Goal: Information Seeking & Learning: Learn about a topic

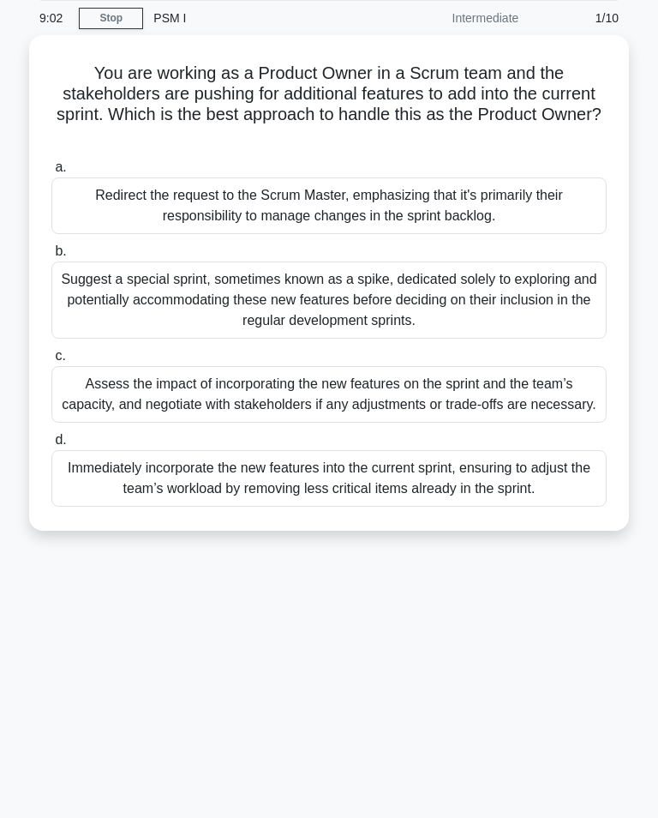
scroll to position [75, 0]
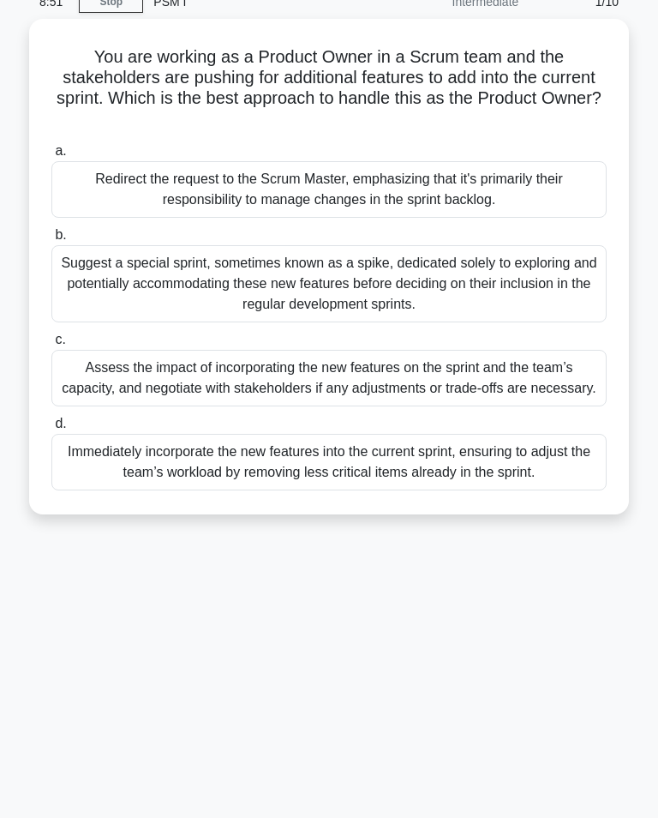
click at [299, 488] on div "Immediately incorporate the new features into the current sprint, ensuring to a…" at bounding box center [328, 462] width 555 height 57
click at [51, 429] on input "d. Immediately incorporate the new features into the current sprint, ensuring t…" at bounding box center [51, 423] width 0 height 11
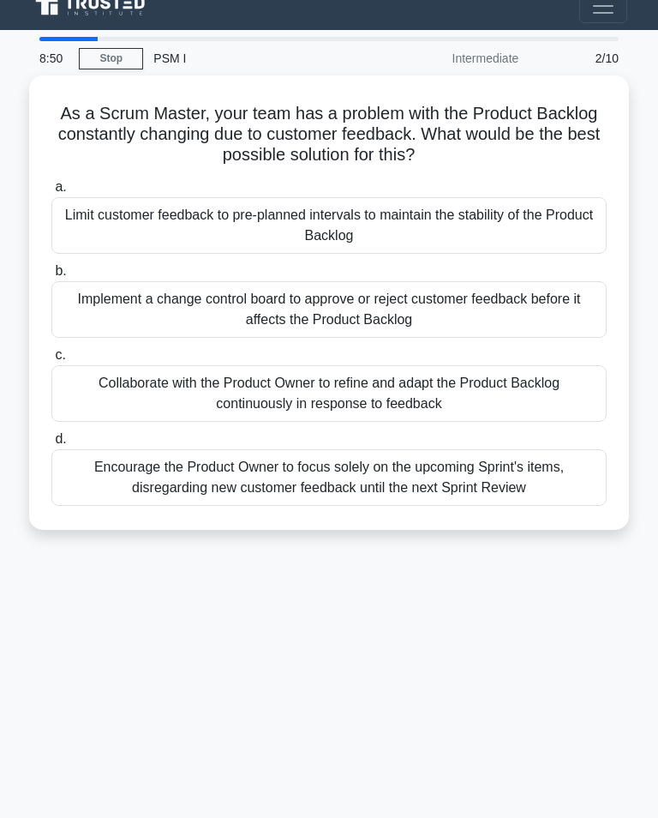
scroll to position [0, 0]
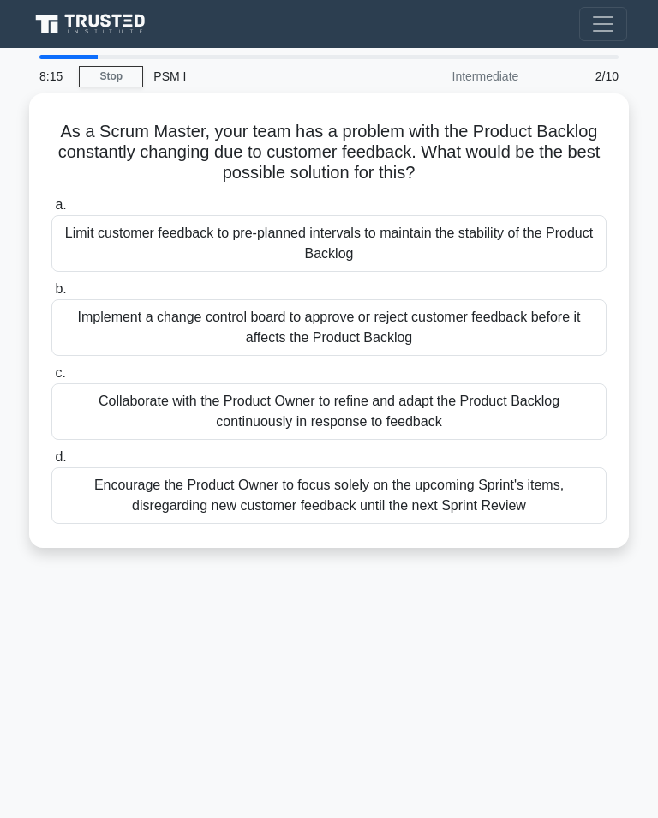
click at [435, 409] on div "Collaborate with the Product Owner to refine and adapt the Product Backlog cont…" at bounding box center [328, 411] width 555 height 57
click at [51, 379] on input "c. Collaborate with the Product Owner to refine and adapt the Product Backlog c…" at bounding box center [51, 373] width 0 height 11
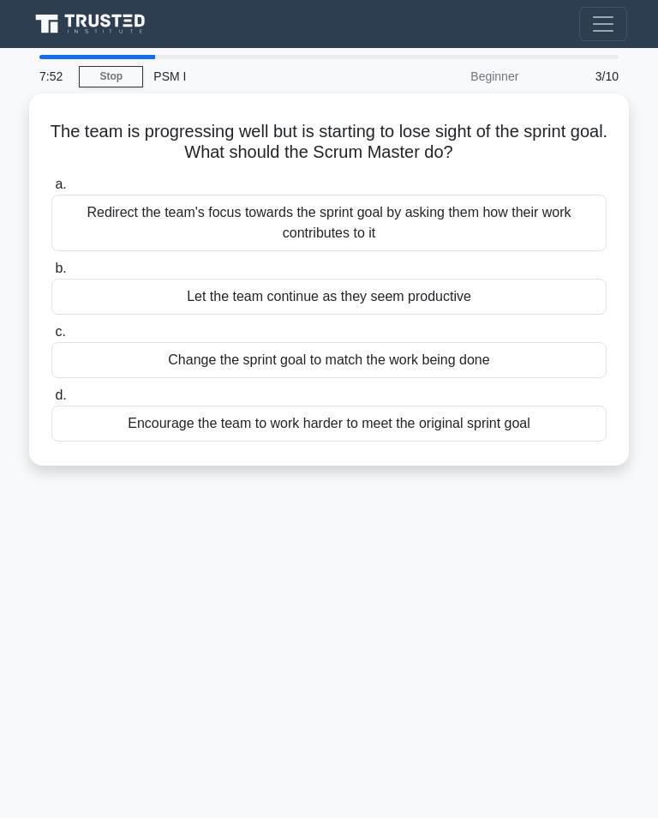
click at [374, 211] on div "Redirect the team's focus towards the sprint goal by asking them how their work…" at bounding box center [328, 223] width 555 height 57
click at [51, 190] on input "a. Redirect the team's focus towards the sprint goal by asking them how their w…" at bounding box center [51, 184] width 0 height 11
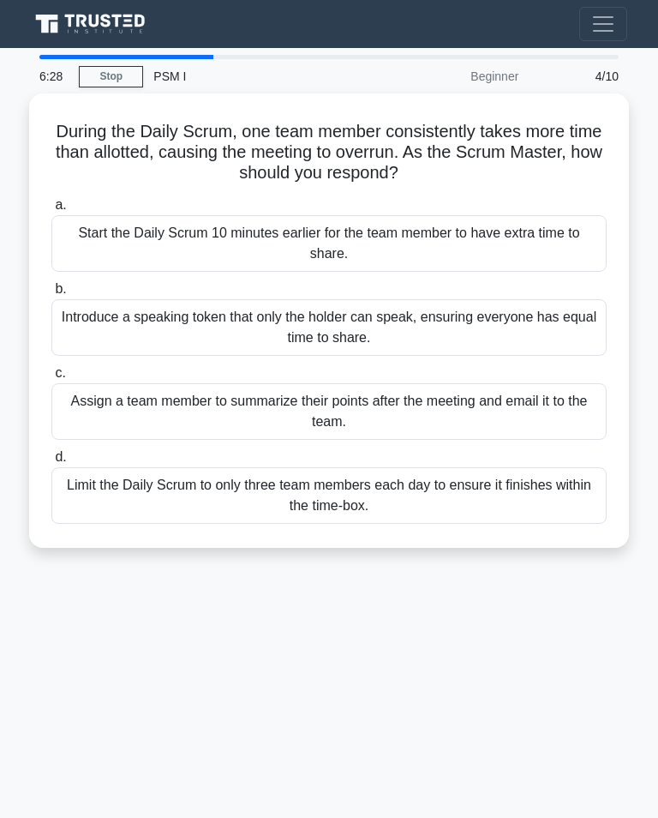
click at [363, 320] on div "Introduce a speaking token that only the holder can speak, ensuring everyone ha…" at bounding box center [328, 327] width 555 height 57
click at [51, 295] on input "b. Introduce a speaking token that only the holder can speak, ensuring everyone…" at bounding box center [51, 289] width 0 height 11
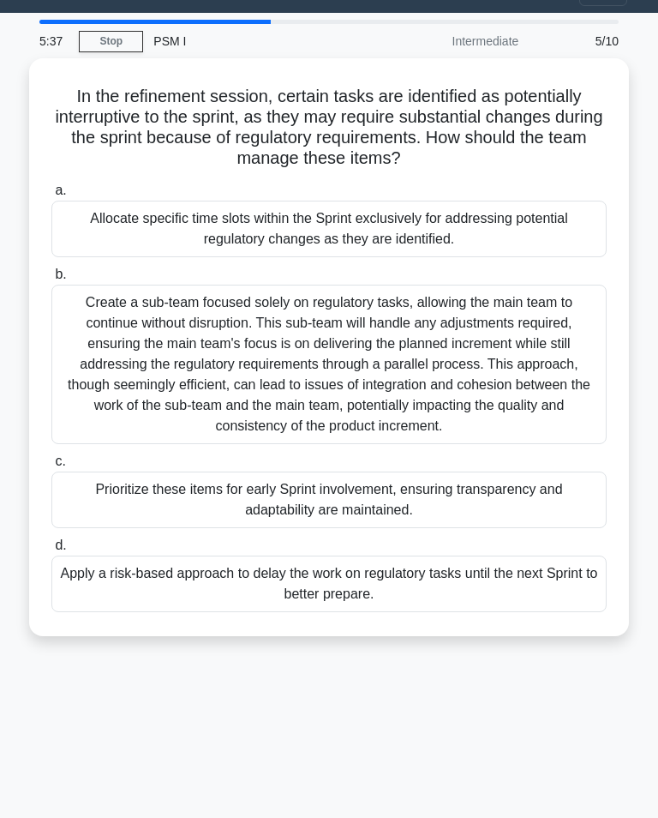
scroll to position [35, 0]
click at [322, 511] on div "Prioritize these items for early Sprint involvement, ensuring transparency and …" at bounding box center [328, 499] width 555 height 57
click at [51, 467] on input "c. Prioritize these items for early Sprint involvement, ensuring transparency a…" at bounding box center [51, 461] width 0 height 11
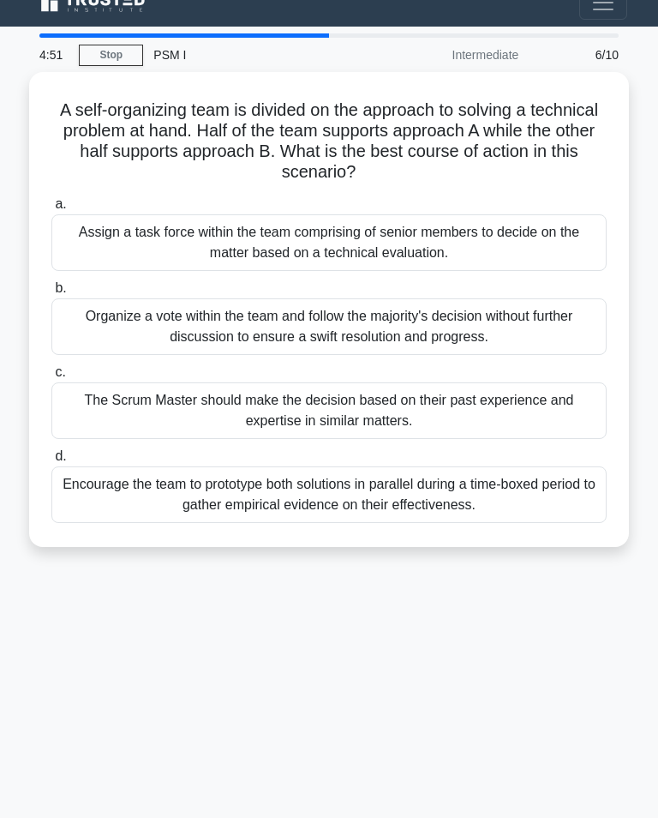
scroll to position [21, 0]
click at [354, 501] on div "Encourage the team to prototype both solutions in parallel during a time-boxed …" at bounding box center [328, 494] width 555 height 57
click at [51, 462] on input "d. Encourage the team to prototype both solutions in parallel during a time-box…" at bounding box center [51, 456] width 0 height 11
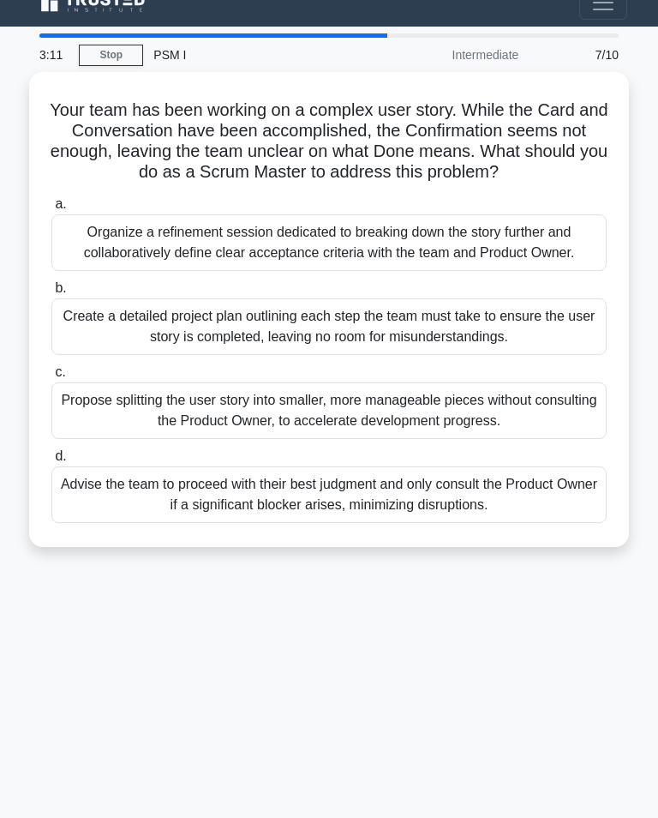
click at [376, 271] on div "Organize a refinement session dedicated to breaking down the story further and …" at bounding box center [328, 242] width 555 height 57
click at [51, 210] on input "a. Organize a refinement session dedicated to breaking down the story further a…" at bounding box center [51, 204] width 0 height 11
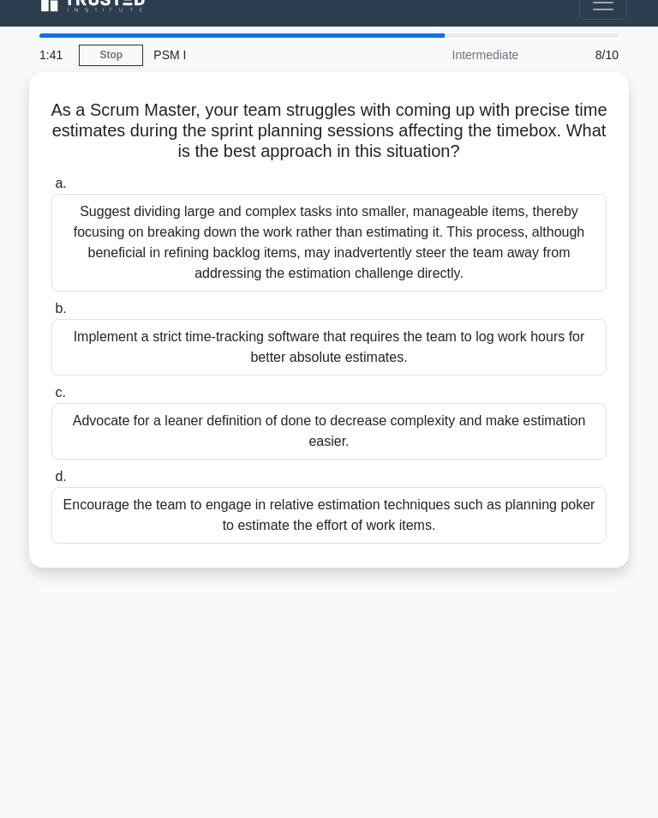
click at [351, 434] on div "Advocate for a leaner definition of done to decrease complexity and make estima…" at bounding box center [328, 431] width 555 height 57
click at [51, 399] on input "c. Advocate for a leaner definition of done to decrease complexity and make est…" at bounding box center [51, 392] width 0 height 11
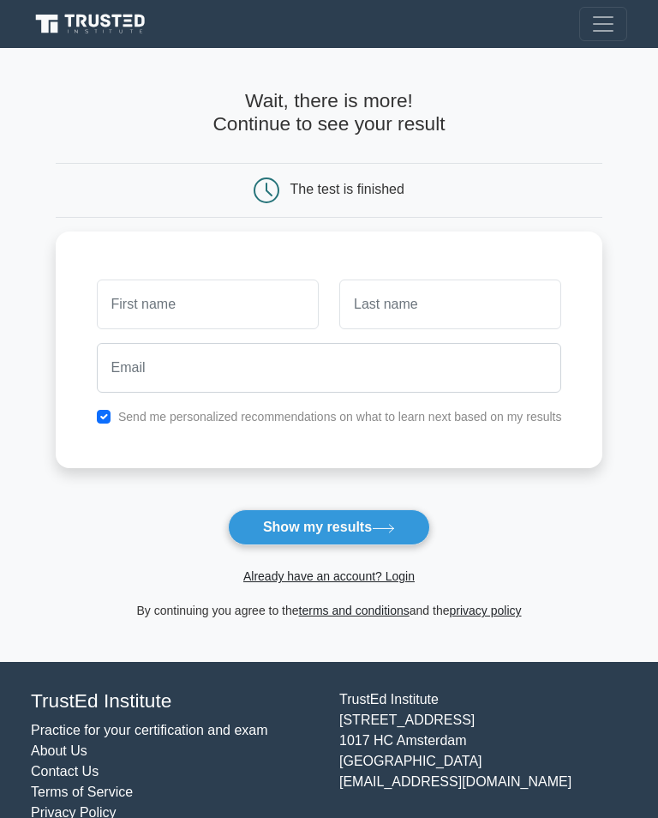
click at [118, 280] on input "text" at bounding box center [208, 304] width 222 height 50
type input "A"
type input "Nanje"
click at [387, 290] on input "text" at bounding box center [450, 304] width 222 height 50
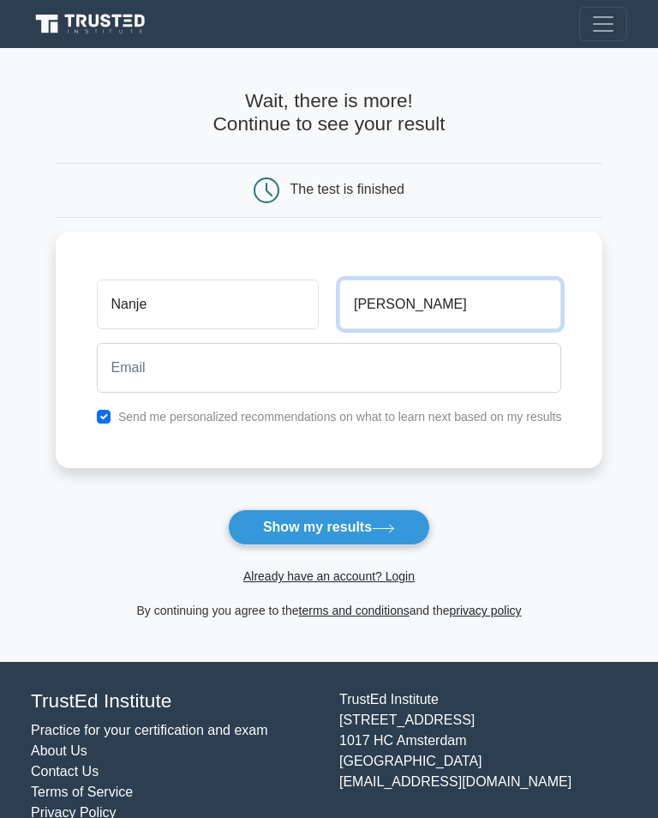
type input "Henry"
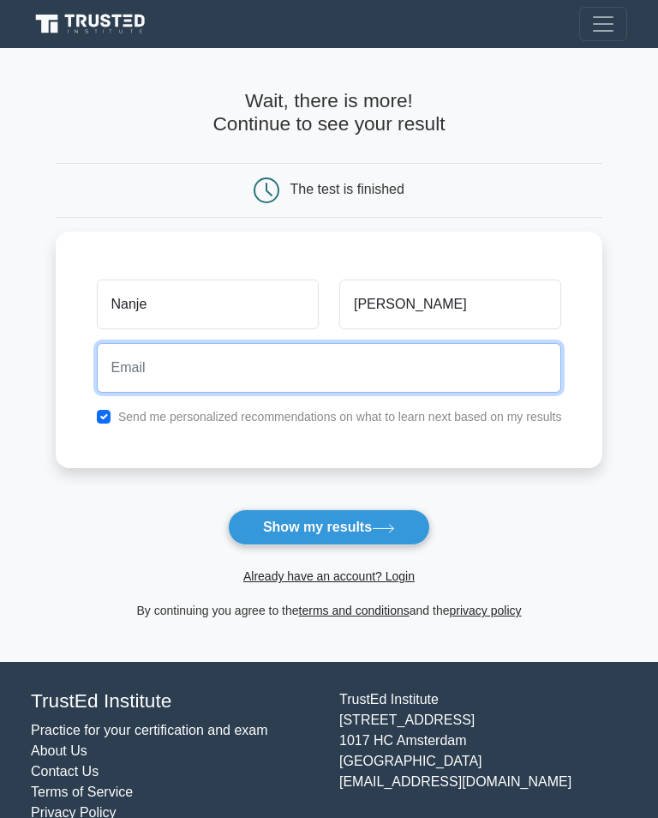
click at [114, 361] on input "email" at bounding box center [329, 368] width 465 height 50
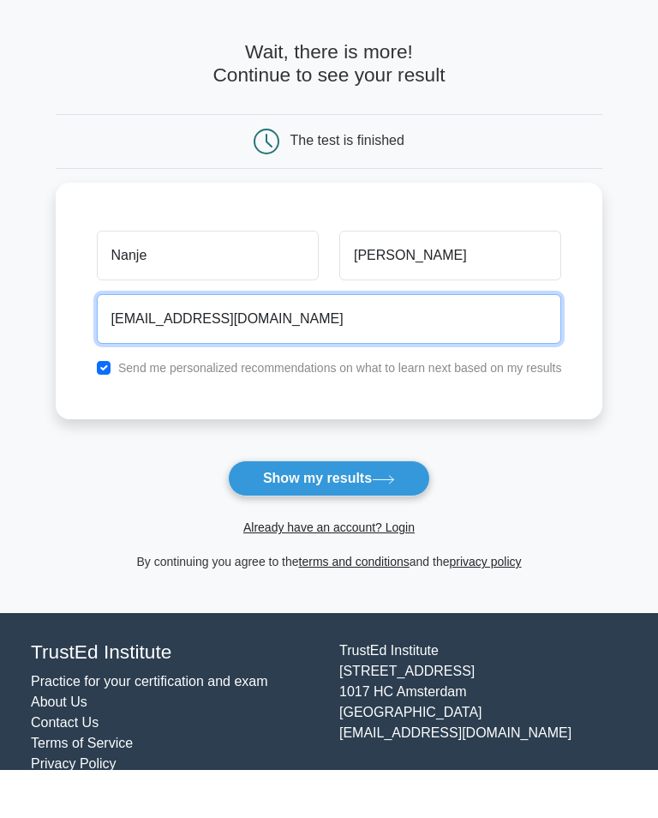
type input "nanjeandemeranceworld@gmail.com"
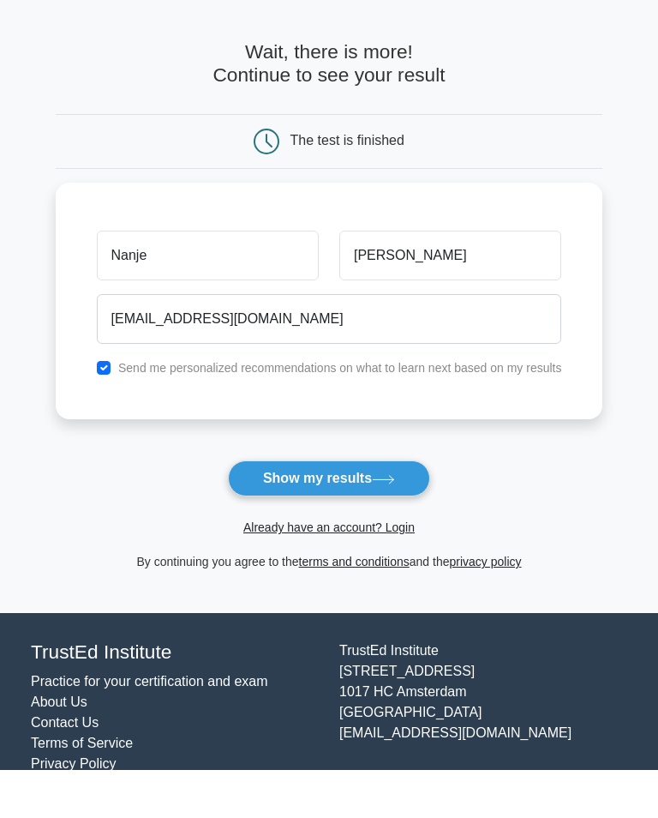
click at [363, 509] on button "Show my results" at bounding box center [329, 527] width 202 height 36
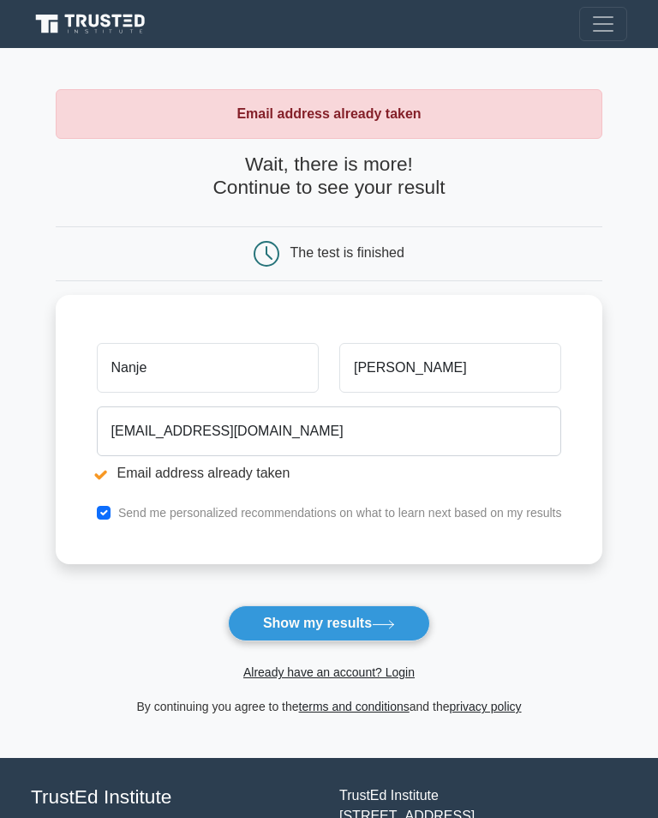
click at [339, 618] on button "Show my results" at bounding box center [329, 623] width 202 height 36
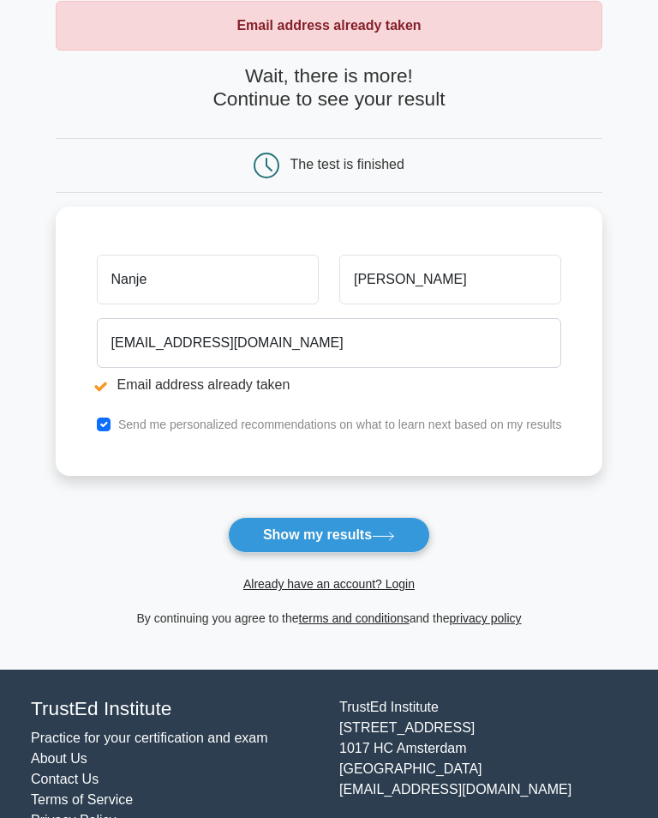
scroll to position [101, 0]
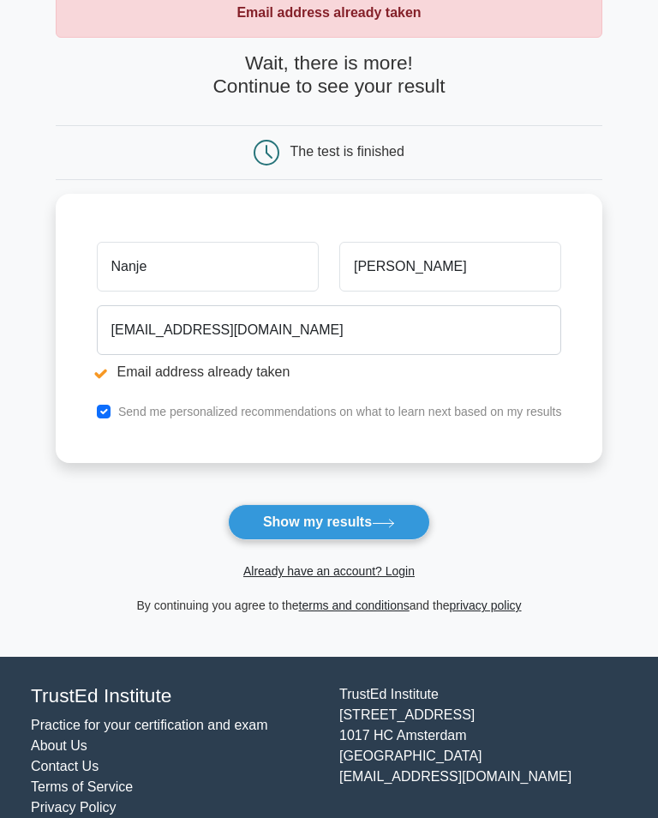
click at [334, 511] on button "Show my results" at bounding box center [329, 522] width 202 height 36
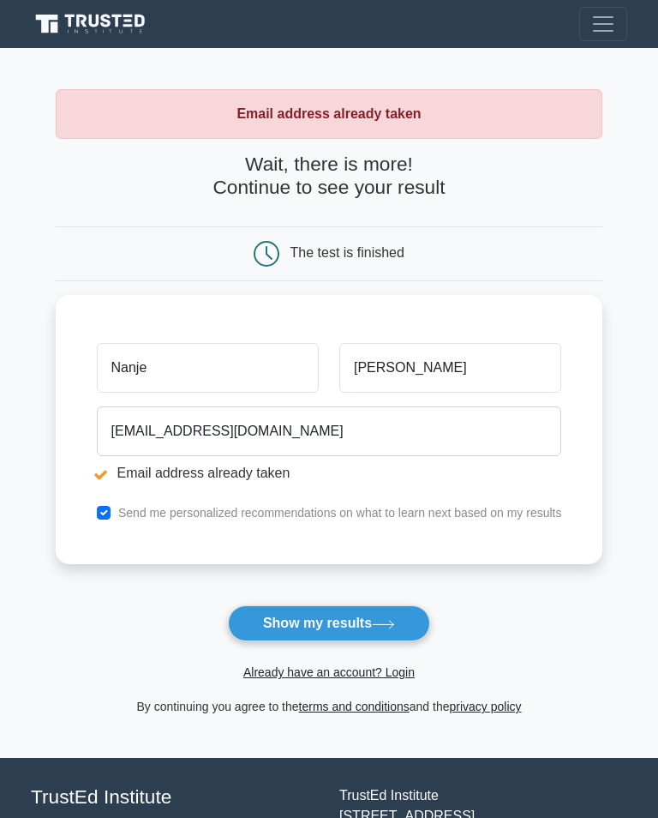
click at [337, 613] on button "Show my results" at bounding box center [329, 623] width 202 height 36
click at [361, 614] on button "Show my results" at bounding box center [329, 623] width 202 height 36
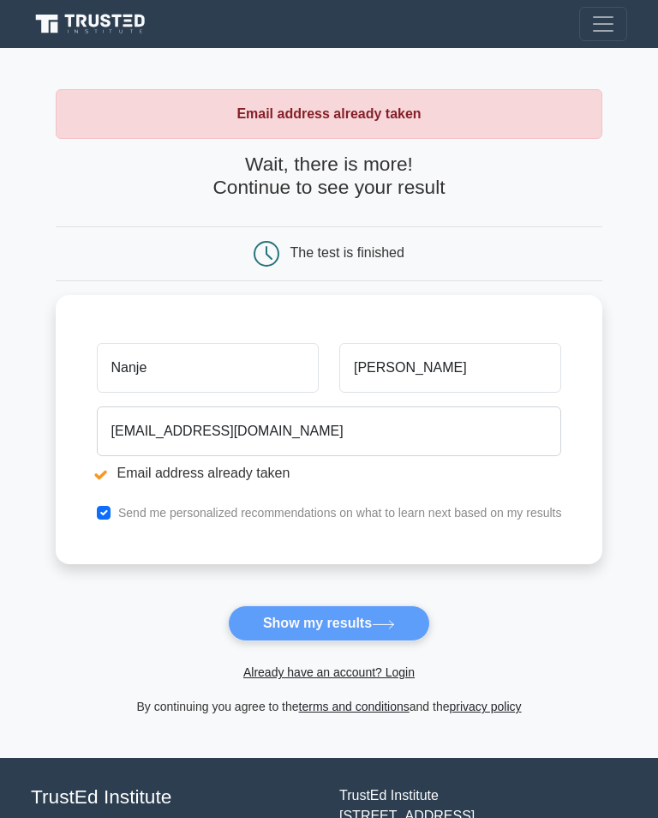
click at [364, 607] on form "Wait, there is more! Continue to see your result The test is finished [PERSON_N…" at bounding box center [330, 435] width 548 height 564
click at [369, 611] on form "Wait, there is more! Continue to see your result The test is finished [PERSON_N…" at bounding box center [330, 435] width 548 height 564
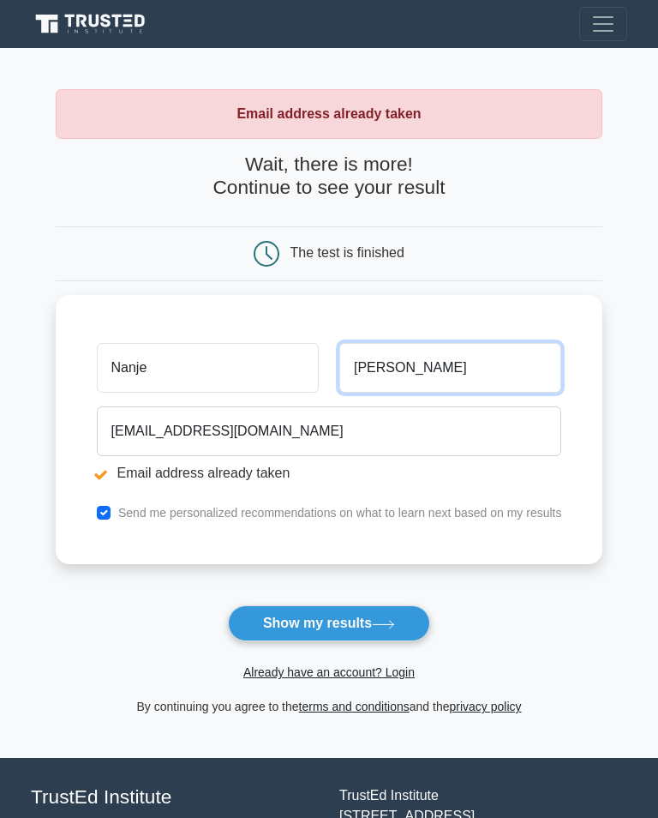
click at [447, 374] on input "[PERSON_NAME]" at bounding box center [450, 368] width 222 height 50
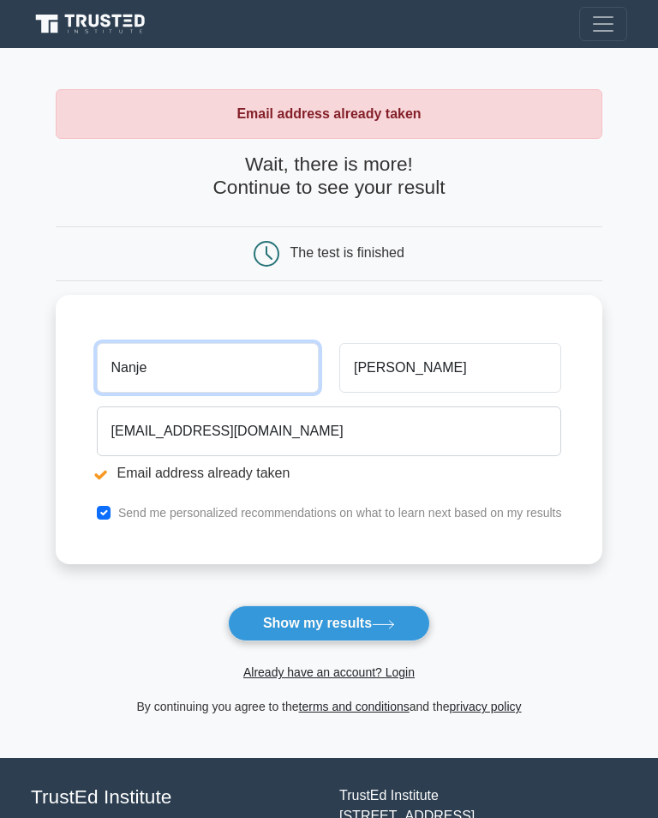
click at [279, 348] on input "Nanje" at bounding box center [208, 368] width 222 height 50
click at [328, 623] on button "Show my results" at bounding box center [329, 623] width 202 height 36
click at [390, 616] on button "Show my results" at bounding box center [329, 623] width 202 height 36
click at [389, 622] on icon at bounding box center [383, 624] width 23 height 9
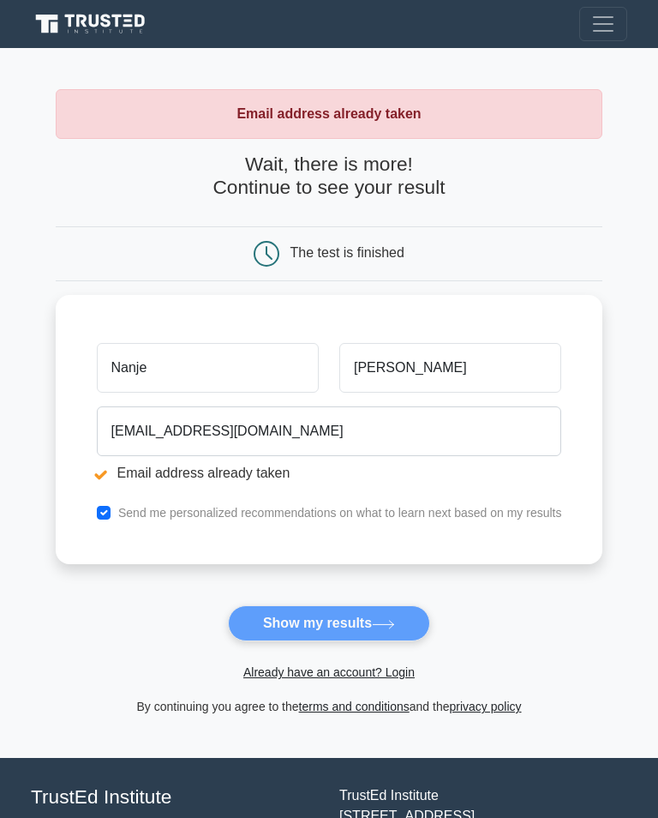
click at [387, 620] on form "Wait, there is more! Continue to see your result The test is finished [PERSON_N…" at bounding box center [330, 435] width 548 height 564
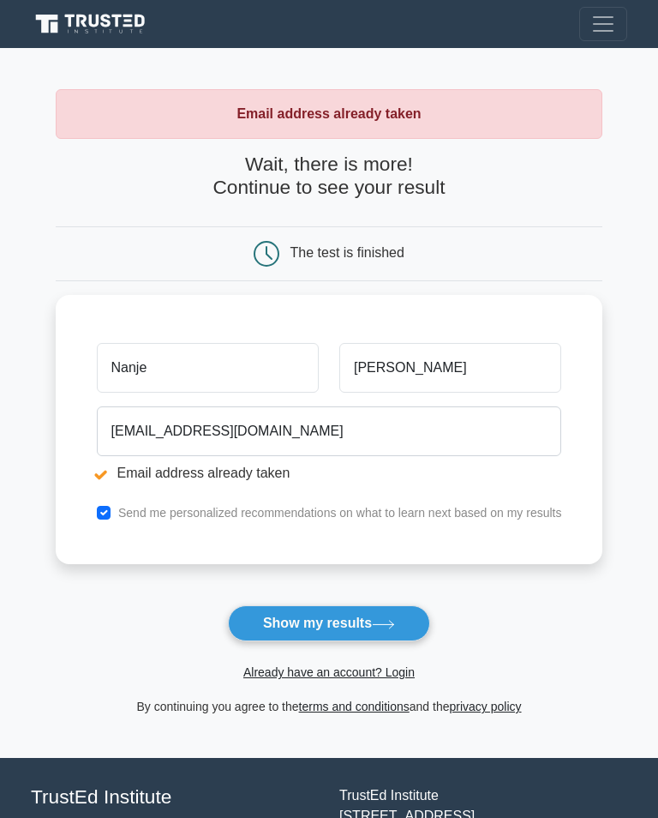
click at [162, 351] on input "Nanje" at bounding box center [208, 368] width 222 height 50
click at [168, 363] on input "Nanje" at bounding box center [208, 368] width 222 height 50
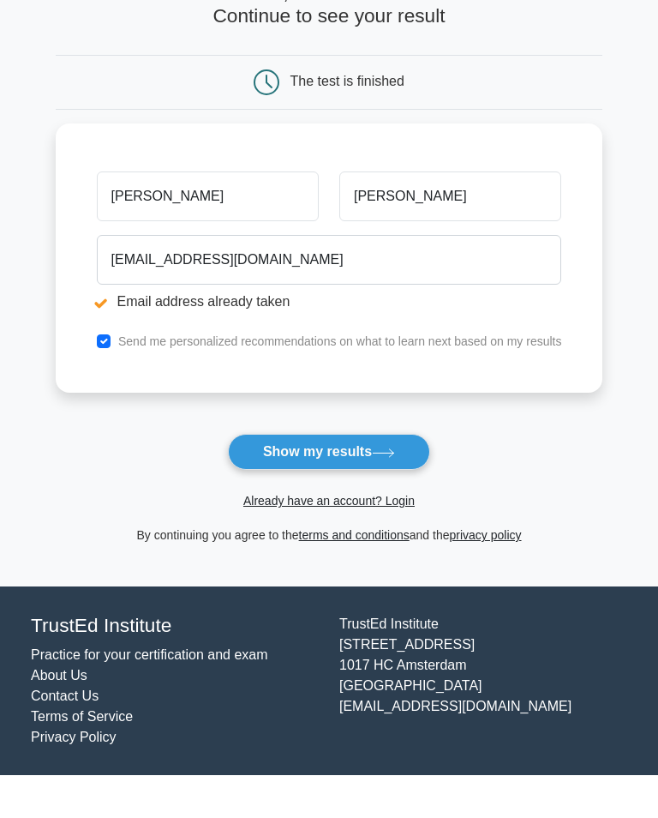
type input "[PERSON_NAME]"
click at [359, 477] on button "Show my results" at bounding box center [329, 495] width 202 height 36
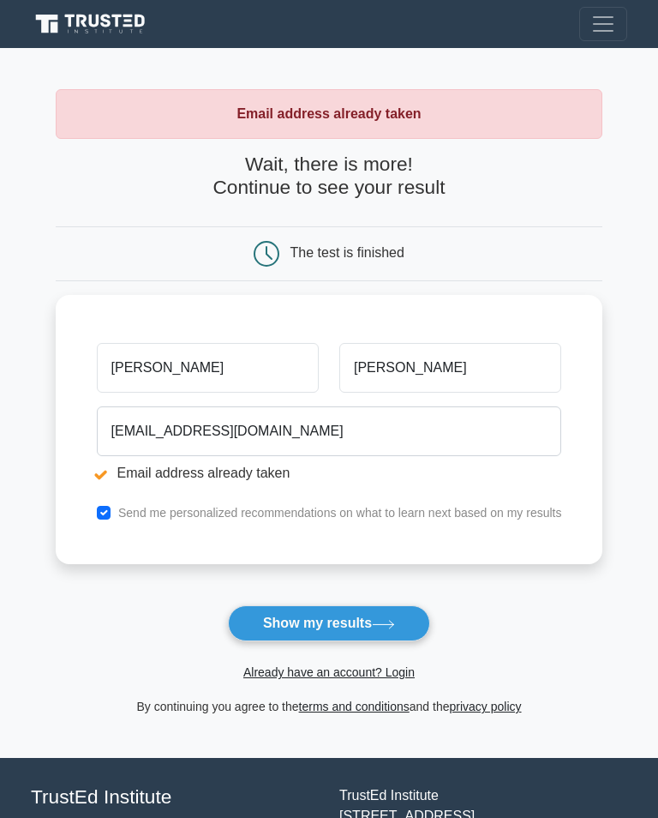
click at [97, 507] on input "checkbox" at bounding box center [104, 513] width 14 height 14
checkbox input "false"
click at [388, 613] on button "Show my results" at bounding box center [329, 623] width 202 height 36
click at [331, 243] on div "The test is finished" at bounding box center [329, 254] width 365 height 26
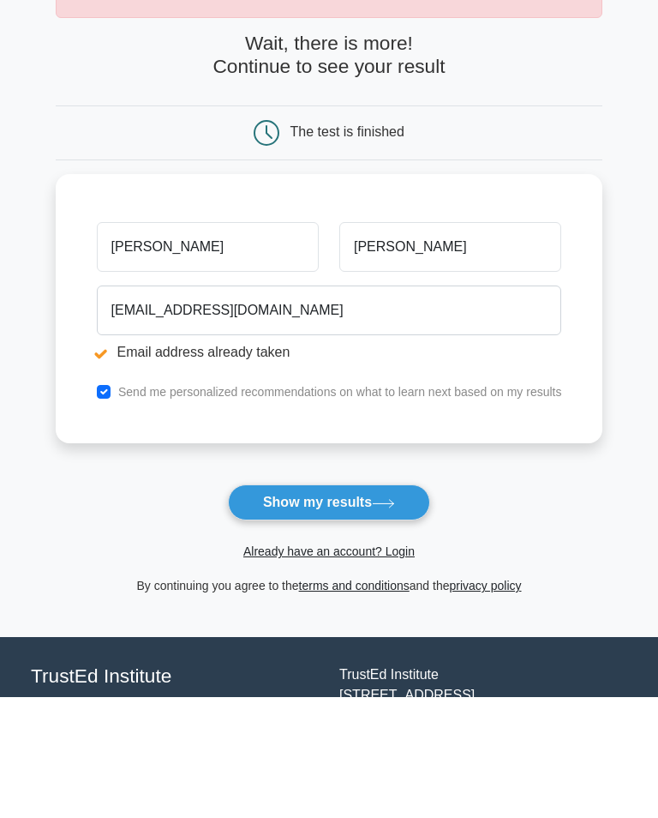
scroll to position [101, 0]
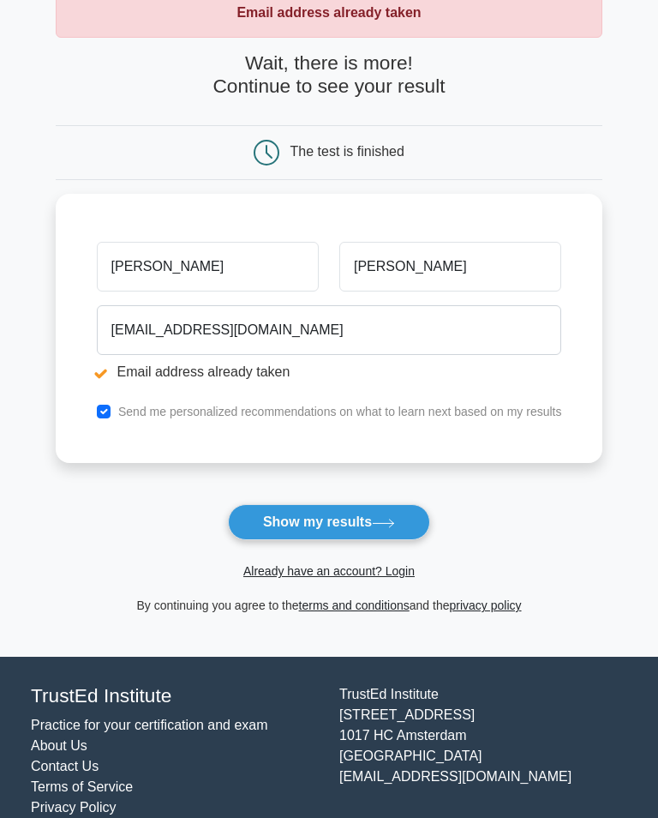
click at [375, 568] on link "Already have an account? Login" at bounding box center [328, 571] width 171 height 14
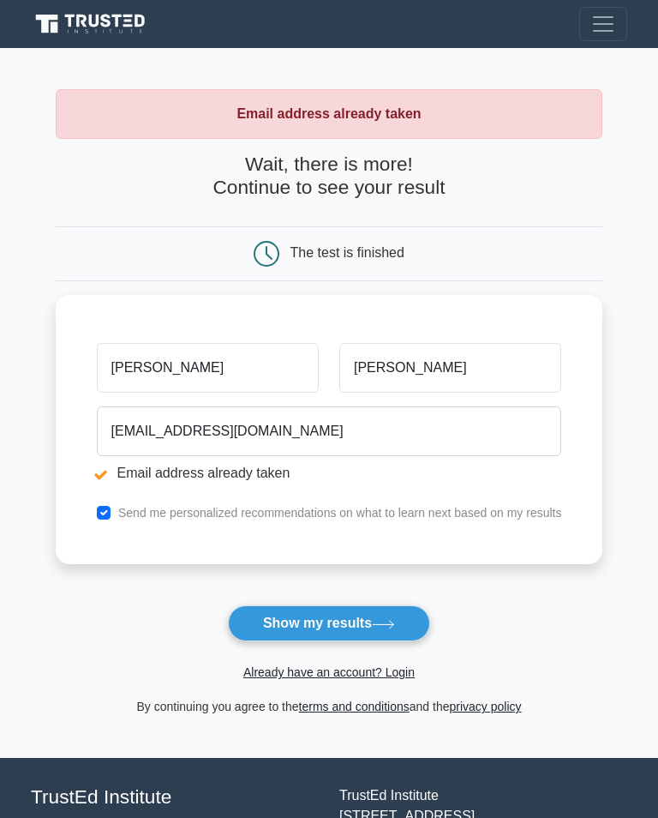
scroll to position [128, 0]
click at [603, 28] on span "Toggle navigation" at bounding box center [603, 24] width 26 height 26
click at [614, 20] on span "Toggle navigation" at bounding box center [603, 24] width 26 height 26
click at [609, 27] on span "Toggle navigation" at bounding box center [603, 24] width 26 height 26
click at [593, 36] on span "Toggle navigation" at bounding box center [603, 24] width 26 height 26
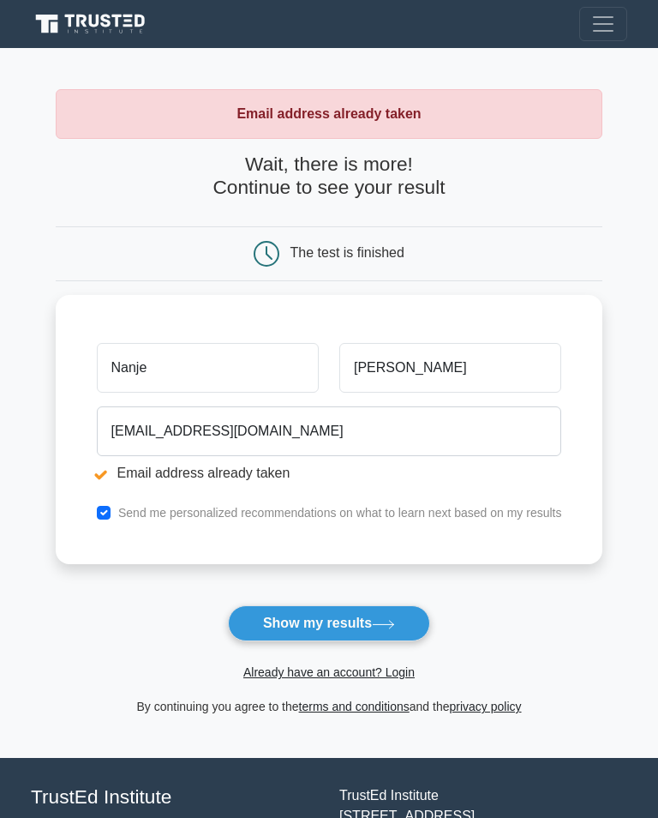
click at [596, 21] on span "Toggle navigation" at bounding box center [603, 24] width 26 height 26
click at [601, 17] on span "Toggle navigation" at bounding box center [603, 24] width 26 height 26
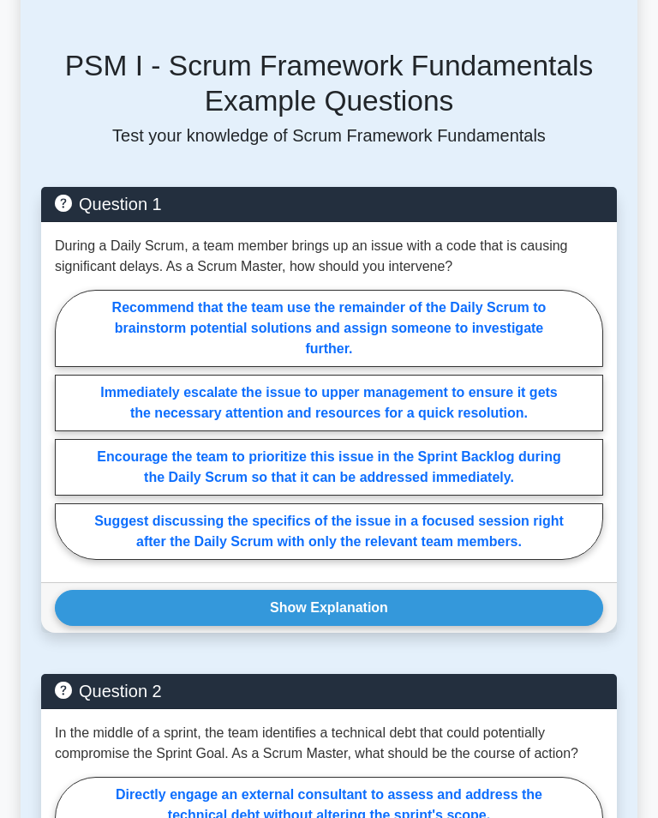
scroll to position [786, 0]
click at [362, 357] on label "Recommend that the team use the remainder of the Daily Scrum to brainstorm pote…" at bounding box center [329, 328] width 548 height 77
click at [66, 423] on input "Recommend that the team use the remainder of the Daily Scrum to brainstorm pote…" at bounding box center [60, 428] width 11 height 11
radio input "true"
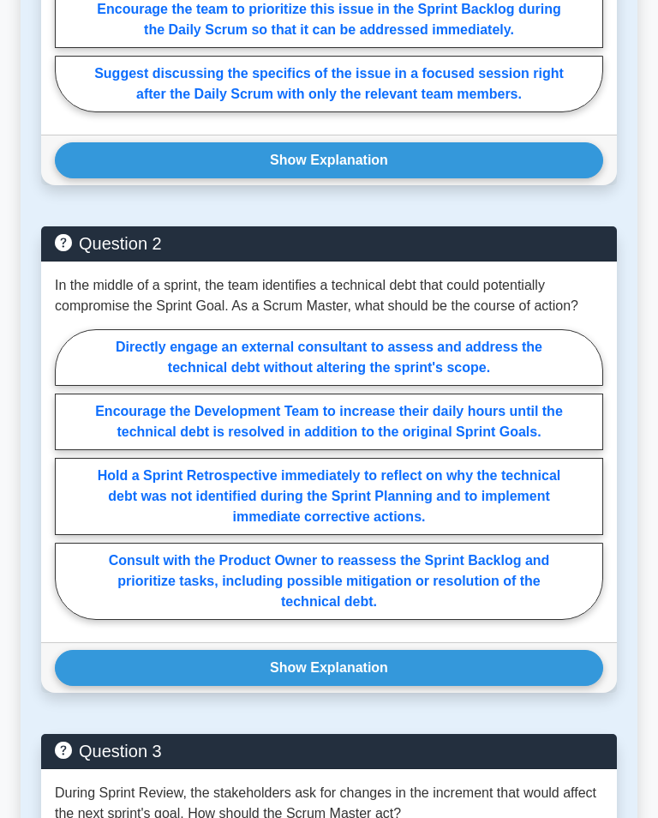
scroll to position [1253, 0]
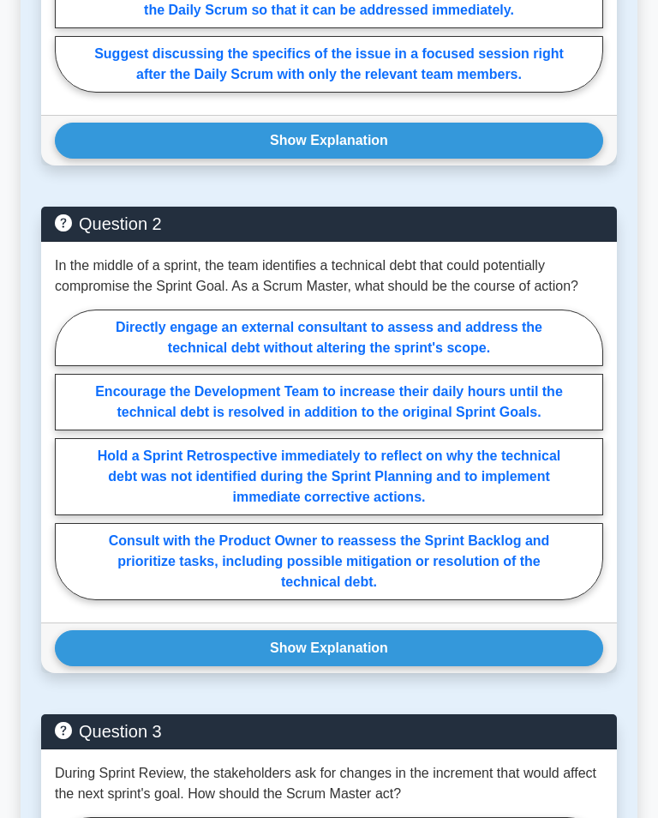
click at [421, 600] on label "Consult with the Product Owner to reassess the Sprint Backlog and prioritize ta…" at bounding box center [329, 561] width 548 height 77
click at [66, 464] on input "Consult with the Product Owner to reassess the Sprint Backlog and prioritize ta…" at bounding box center [60, 458] width 11 height 11
radio input "true"
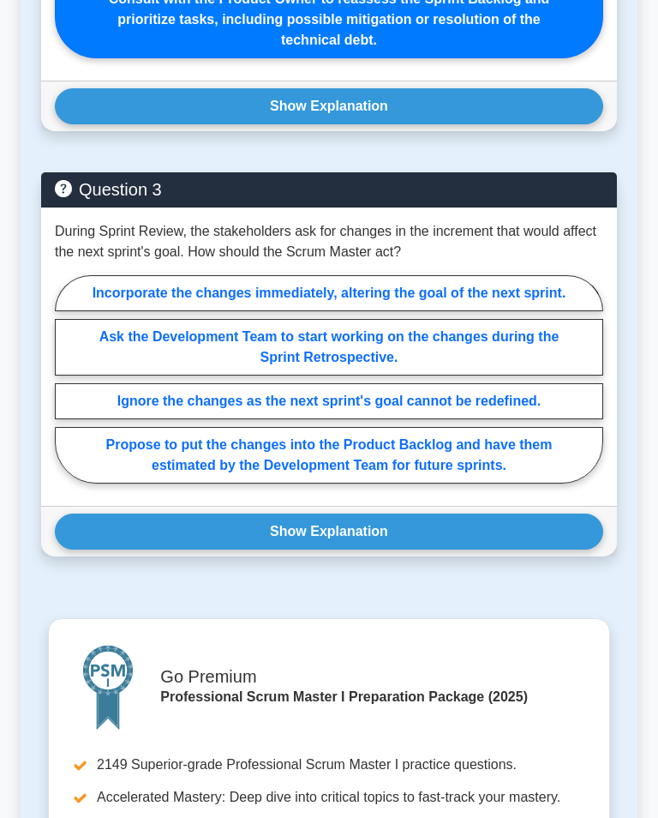
scroll to position [1808, 0]
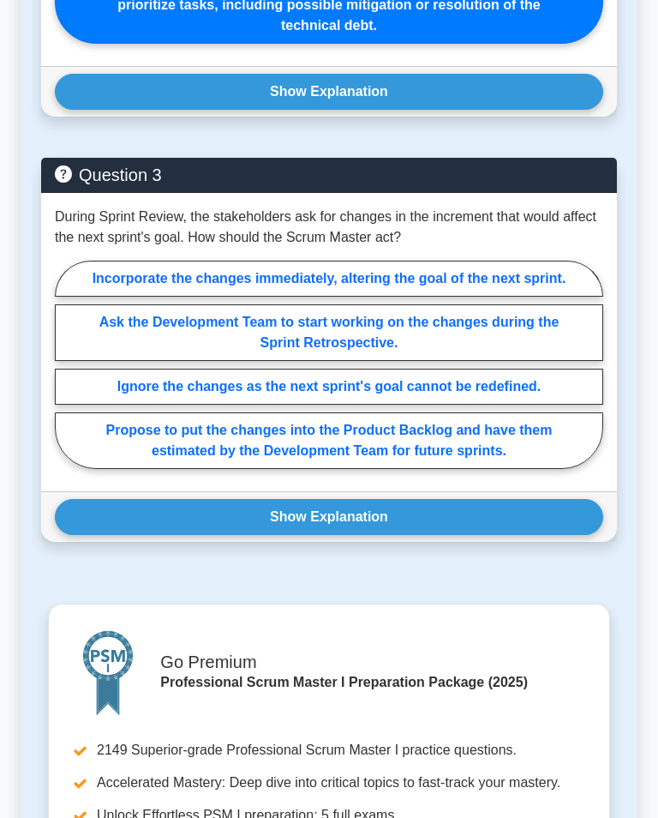
click at [376, 470] on label "Propose to put the changes into the Product Backlog and have them estimated by …" at bounding box center [329, 441] width 548 height 57
click at [66, 375] on input "Propose to put the changes into the Product Backlog and have them estimated by …" at bounding box center [60, 369] width 11 height 11
radio input "true"
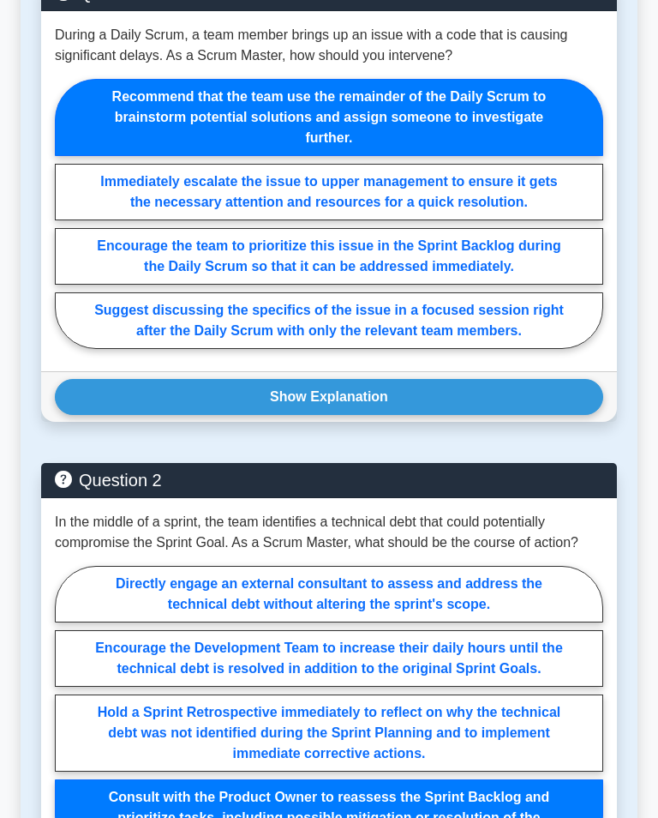
scroll to position [995, 0]
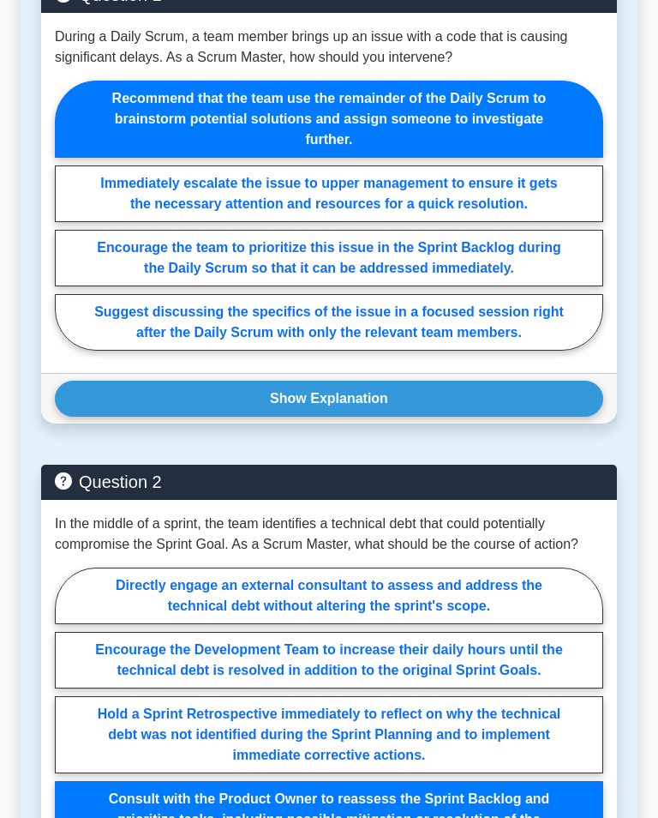
click at [352, 417] on button "Show Explanation" at bounding box center [329, 399] width 548 height 36
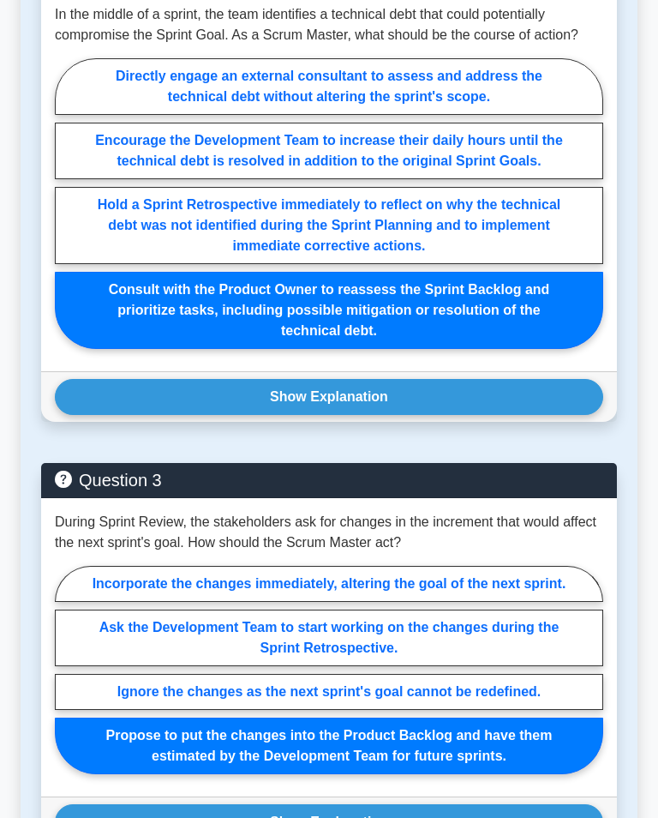
scroll to position [1730, 0]
click at [373, 415] on button "Show Explanation" at bounding box center [329, 397] width 548 height 36
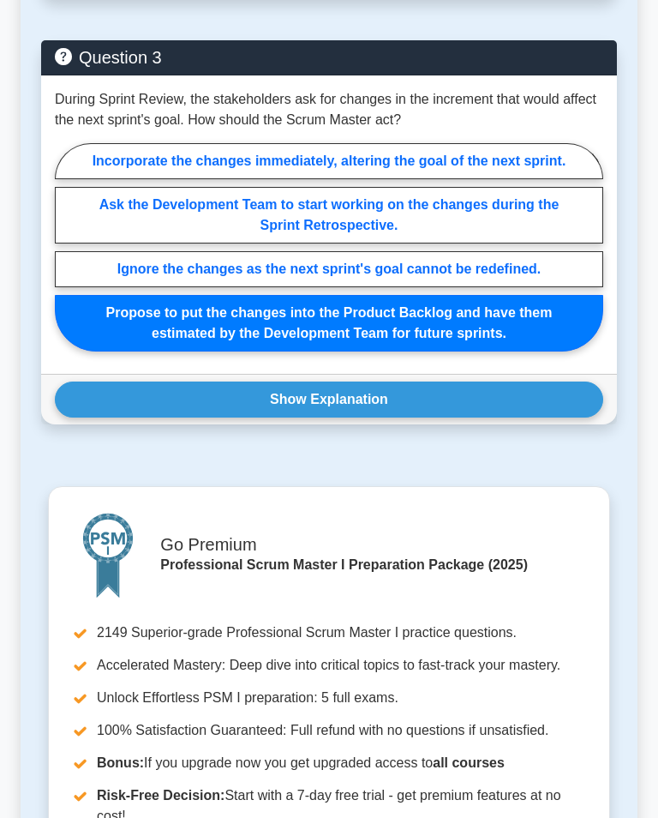
scroll to position [2441, 0]
click at [366, 417] on button "Show Explanation" at bounding box center [329, 399] width 548 height 36
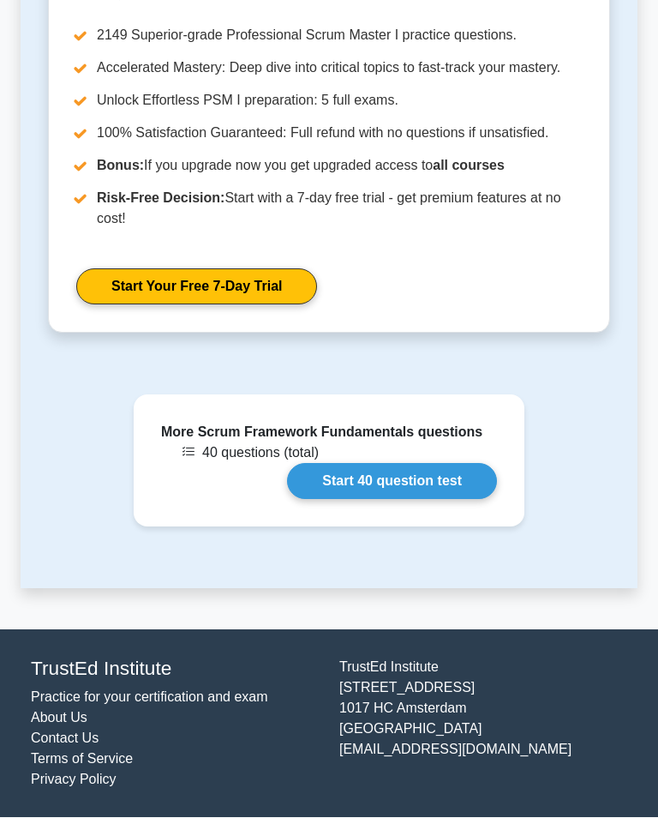
scroll to position [3429, 0]
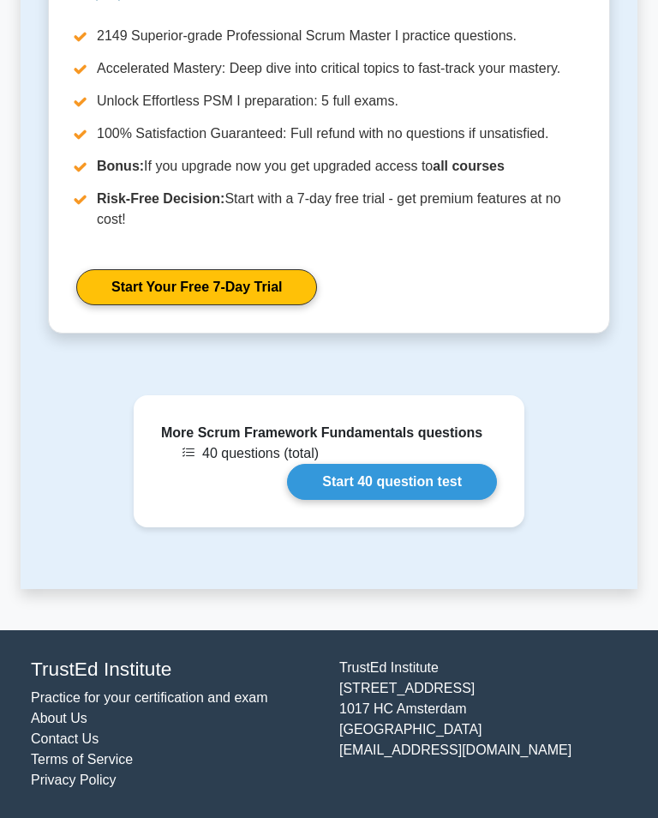
click at [397, 500] on link "Start 40 question test" at bounding box center [392, 482] width 210 height 36
